Goal: Task Accomplishment & Management: Use online tool/utility

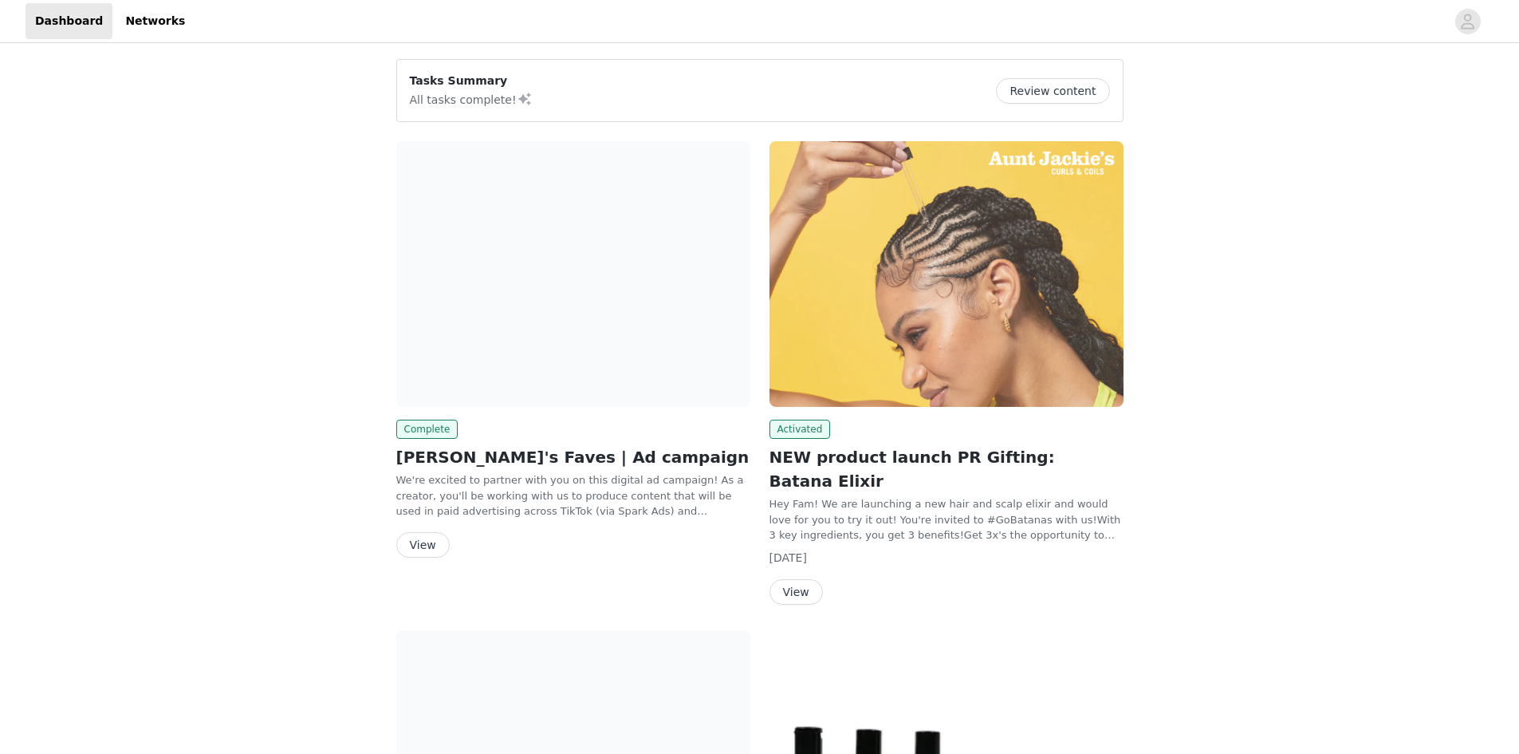
click at [439, 538] on button "View" at bounding box center [422, 545] width 53 height 26
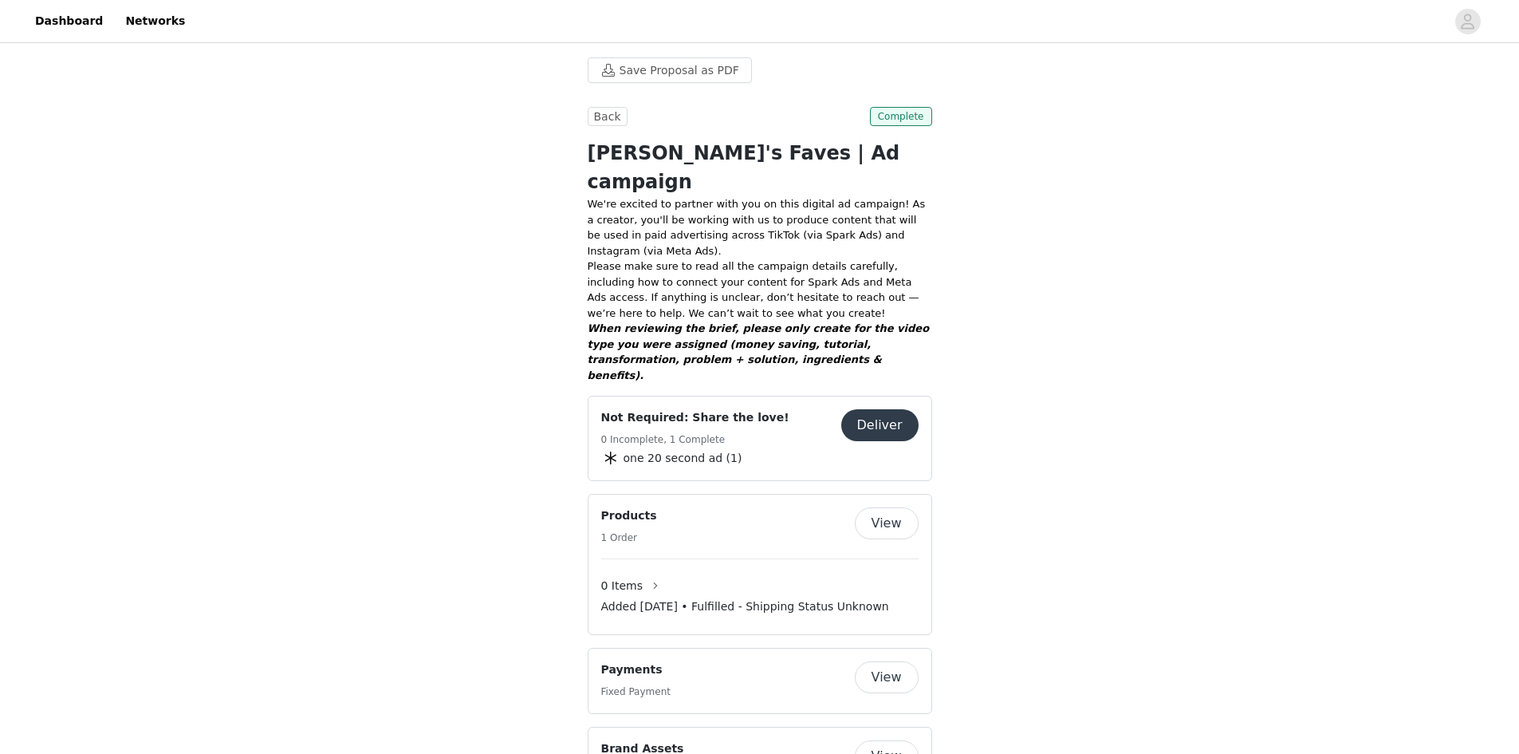
click at [867, 409] on button "Deliver" at bounding box center [879, 425] width 77 height 32
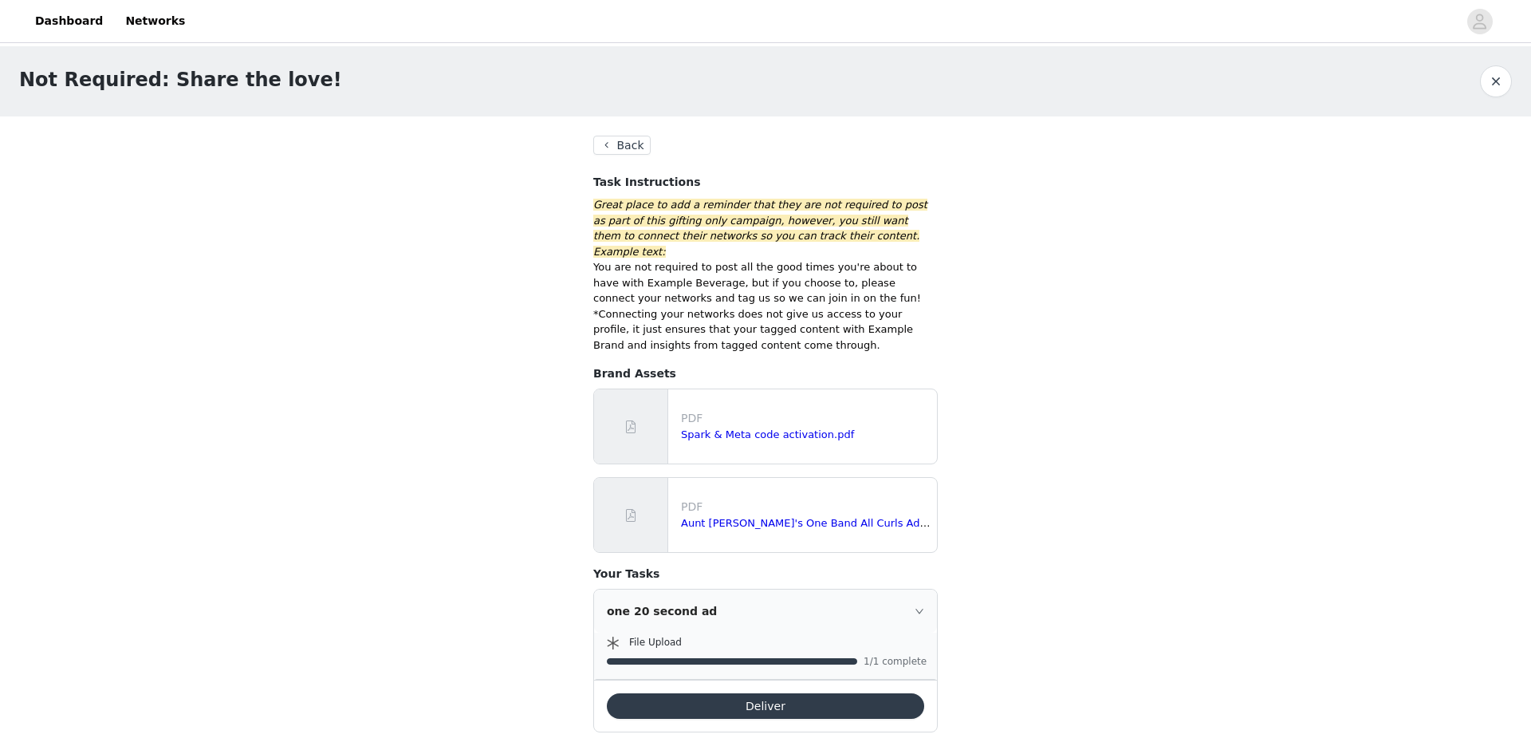
click at [763, 693] on button "Deliver" at bounding box center [765, 706] width 317 height 26
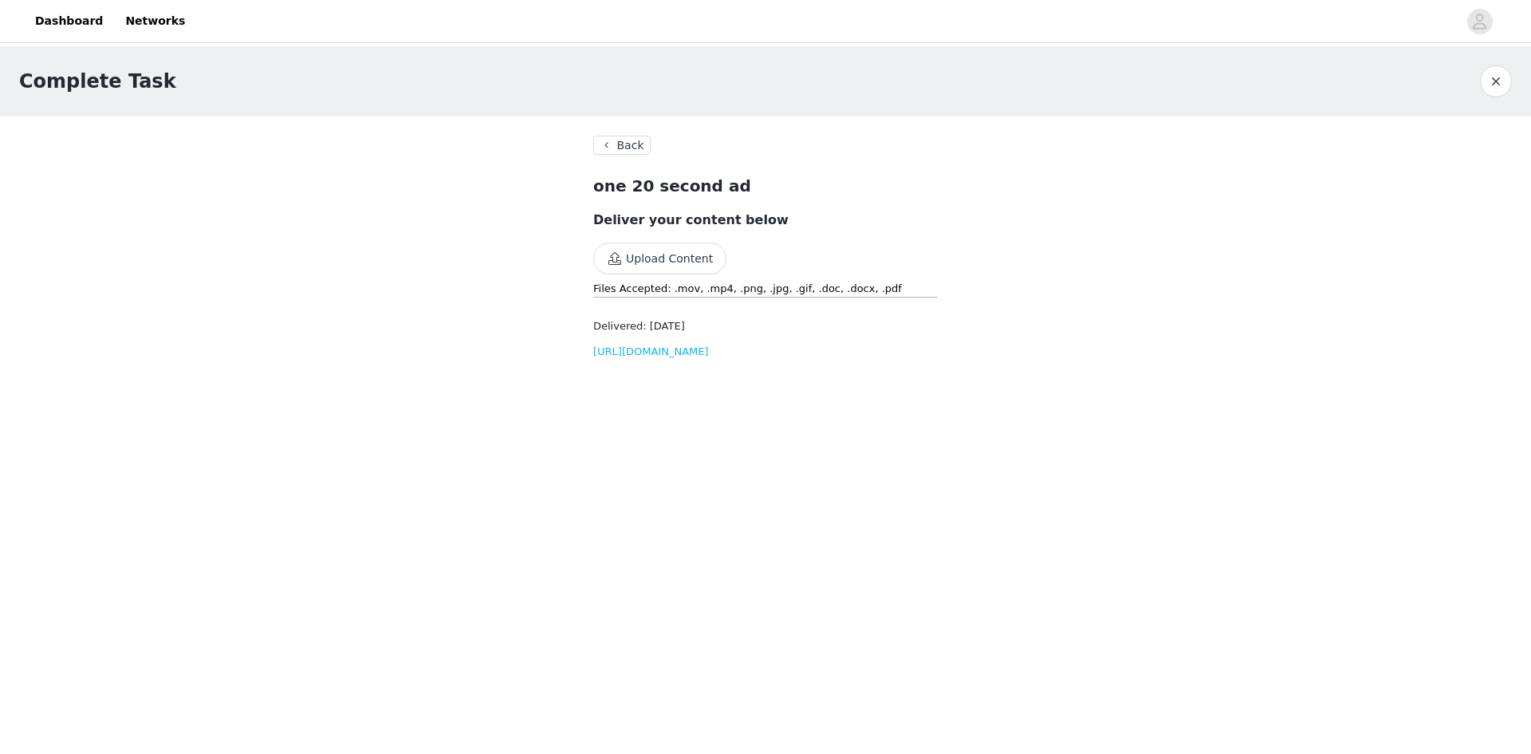
click at [651, 357] on link "[URL][DOMAIN_NAME]" at bounding box center [651, 351] width 116 height 12
